Goal: Task Accomplishment & Management: Manage account settings

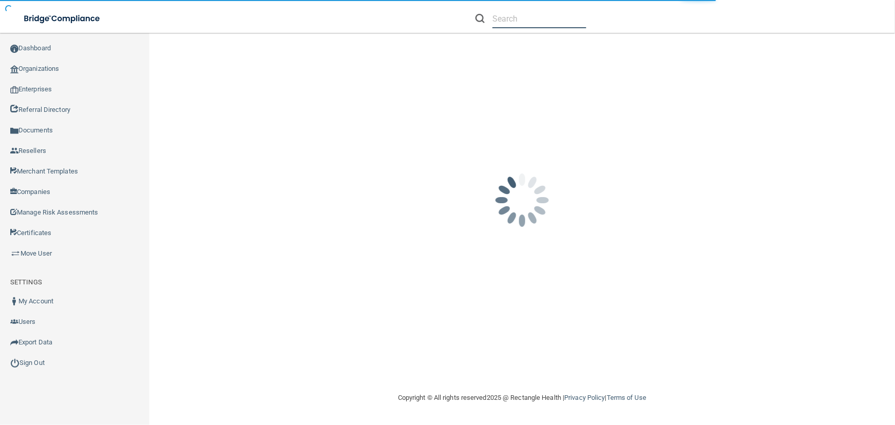
click at [518, 19] on input "text" at bounding box center [540, 18] width 94 height 19
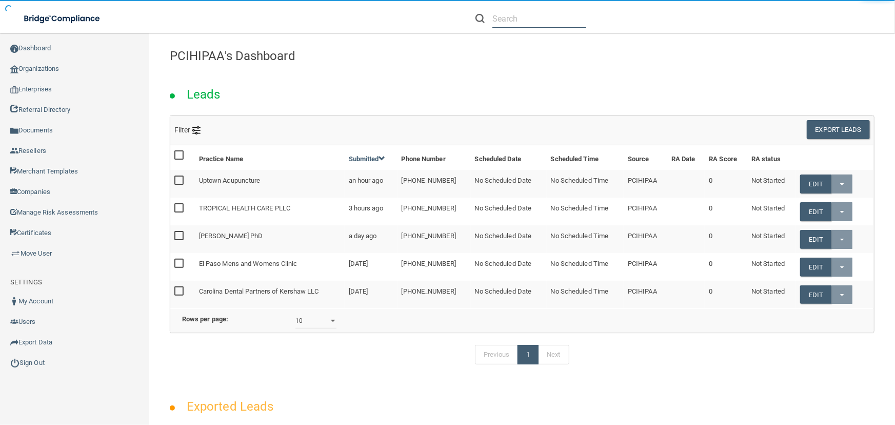
paste input "[EMAIL_ADDRESS][DOMAIN_NAME]"
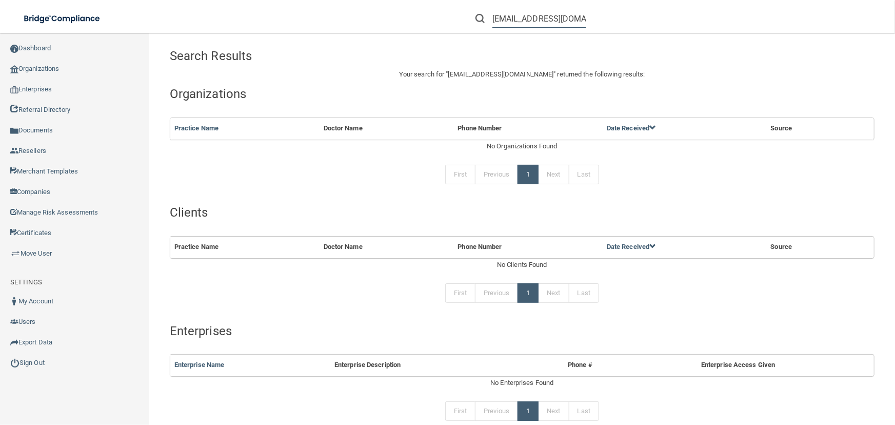
click at [496, 15] on input "[EMAIL_ADDRESS][DOMAIN_NAME]" at bounding box center [540, 18] width 94 height 19
click at [515, 15] on input "[EMAIL_ADDRESS][DOMAIN_NAME]" at bounding box center [540, 18] width 94 height 19
paste input "The [PERSON_NAME] Urology Institute"
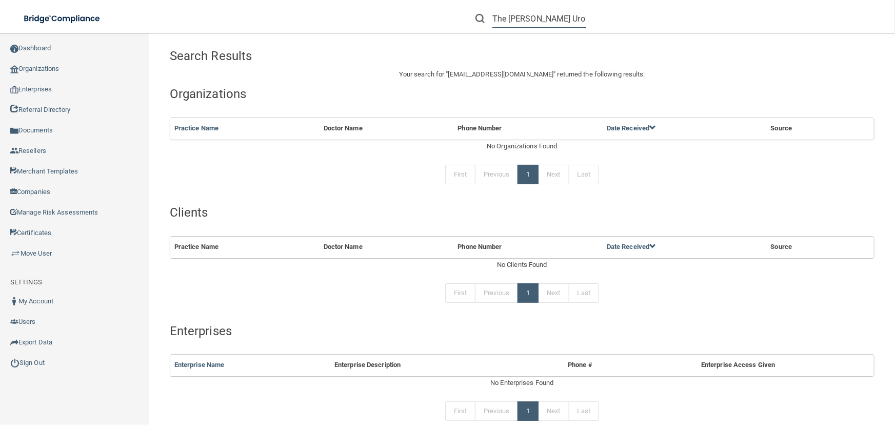
scroll to position [0, 15]
click at [494, 16] on input "The [PERSON_NAME] Urology Institute" at bounding box center [540, 18] width 94 height 19
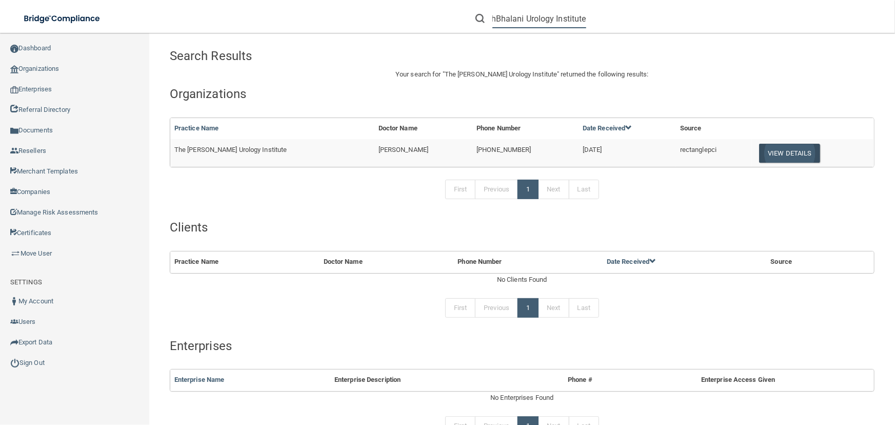
type input "ThBhalani Urology Institute"
click at [759, 152] on button "View Details" at bounding box center [789, 153] width 61 height 19
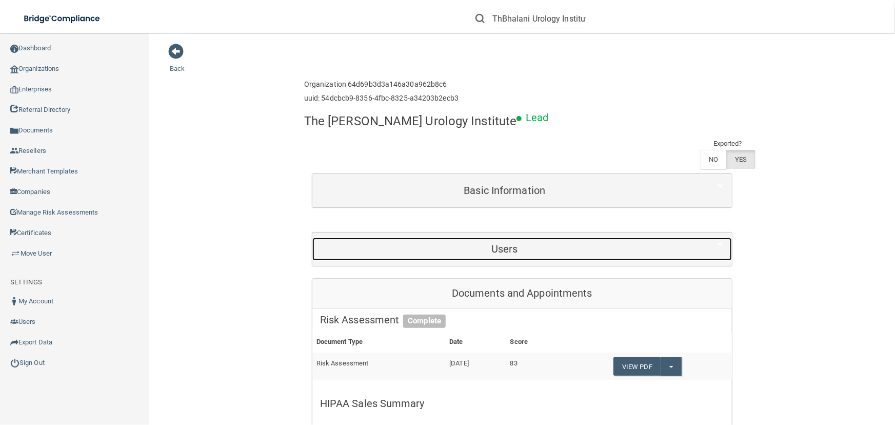
click at [501, 238] on div "Users" at bounding box center [505, 249] width 385 height 23
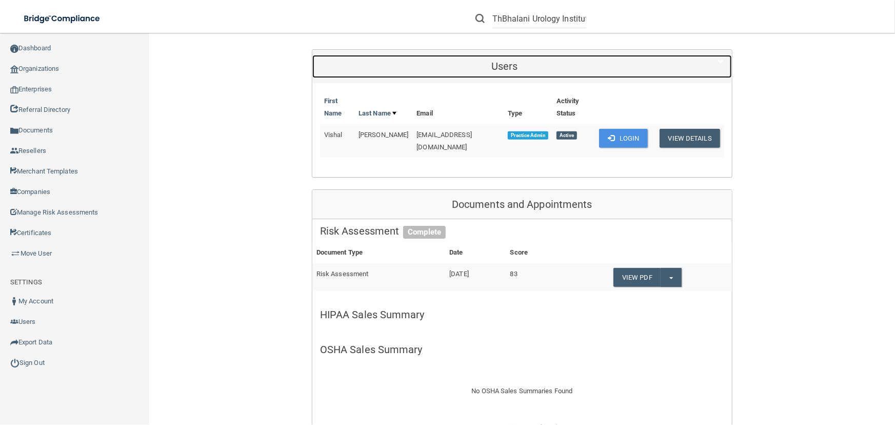
scroll to position [186, 0]
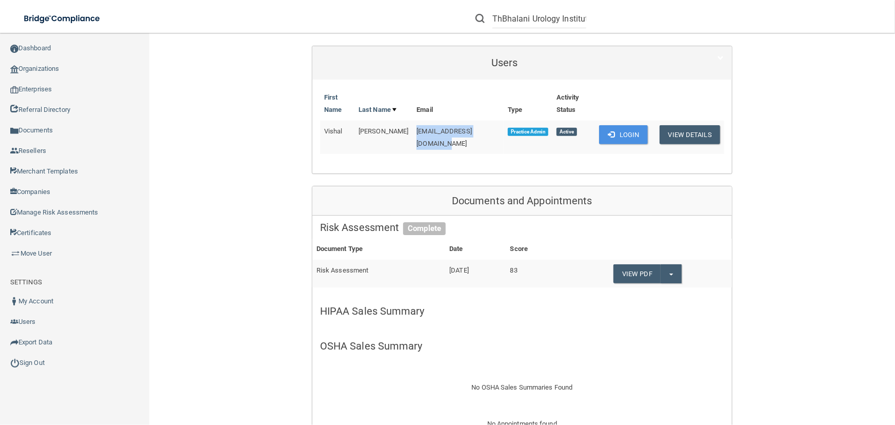
drag, startPoint x: 489, startPoint y: 99, endPoint x: 405, endPoint y: 100, distance: 83.6
click at [413, 121] on td "[EMAIL_ADDRESS][DOMAIN_NAME]" at bounding box center [458, 137] width 91 height 33
copy span "[EMAIL_ADDRESS][DOMAIN_NAME]"
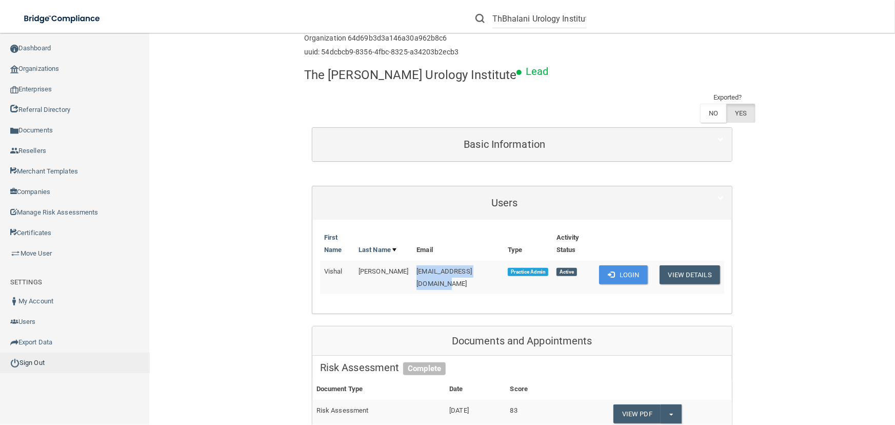
scroll to position [46, 0]
click at [33, 364] on link "Sign Out" at bounding box center [75, 363] width 150 height 21
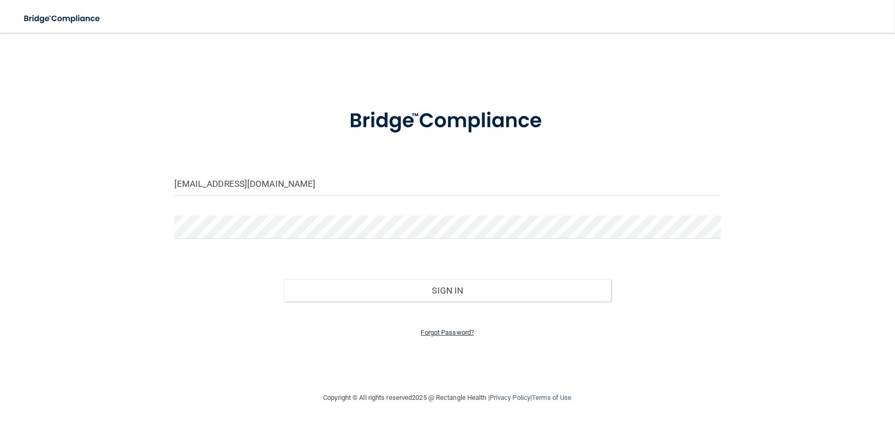
click at [433, 331] on link "Forgot Password?" at bounding box center [447, 332] width 53 height 8
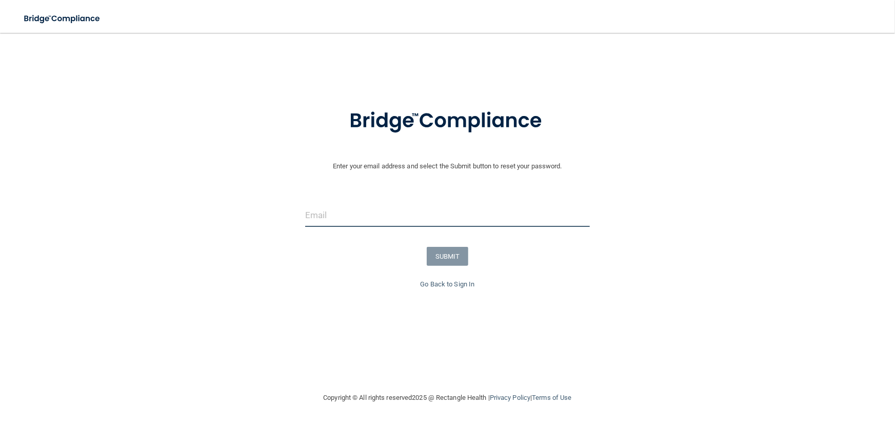
click at [376, 216] on input "email" at bounding box center [447, 215] width 285 height 23
paste input "[EMAIL_ADDRESS][DOMAIN_NAME]"
type input "[EMAIL_ADDRESS][DOMAIN_NAME]"
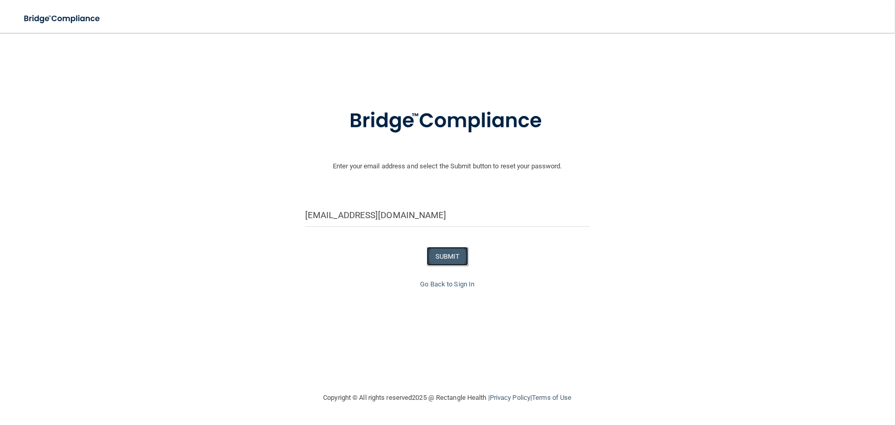
click at [454, 262] on button "SUBMIT" at bounding box center [448, 256] width 42 height 19
